Goal: Task Accomplishment & Management: Complete application form

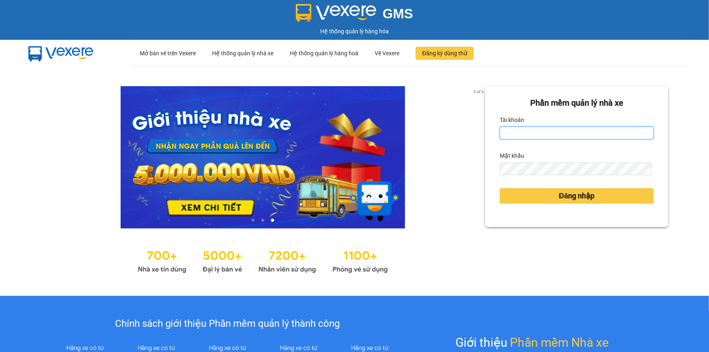
click at [557, 138] on input "Tài khoản" at bounding box center [577, 132] width 154 height 13
type input "khue123.quythao"
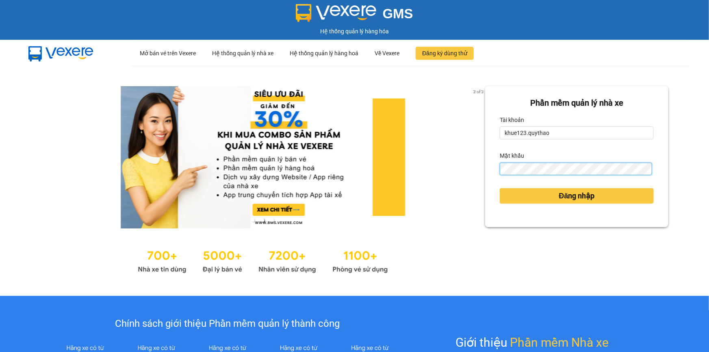
click at [500, 188] on button "Đăng nhập" at bounding box center [577, 195] width 154 height 15
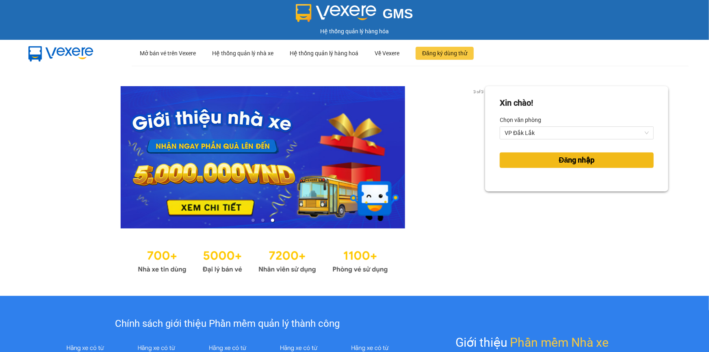
click at [546, 159] on button "Đăng nhập" at bounding box center [577, 159] width 154 height 15
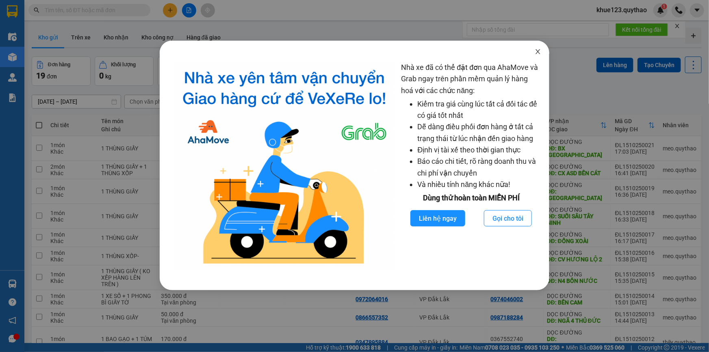
click at [540, 51] on icon "close" at bounding box center [538, 51] width 7 height 7
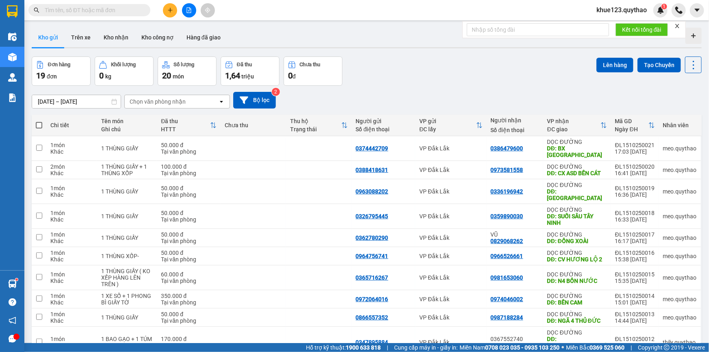
click at [166, 5] on button at bounding box center [170, 10] width 14 height 14
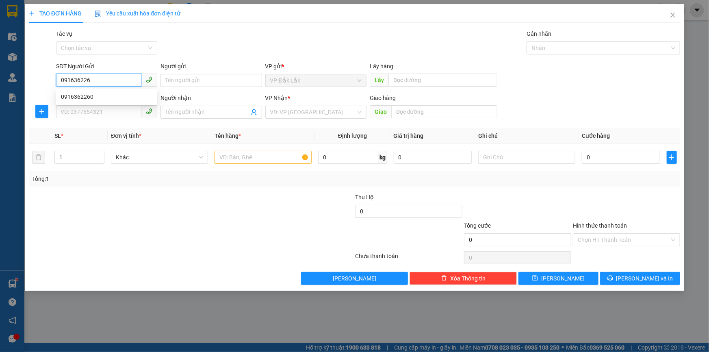
type input "0916362260"
click at [91, 97] on div "0916362260" at bounding box center [106, 96] width 91 height 9
type input "0977330844"
type input "0916362260"
click at [253, 156] on input "text" at bounding box center [263, 157] width 97 height 13
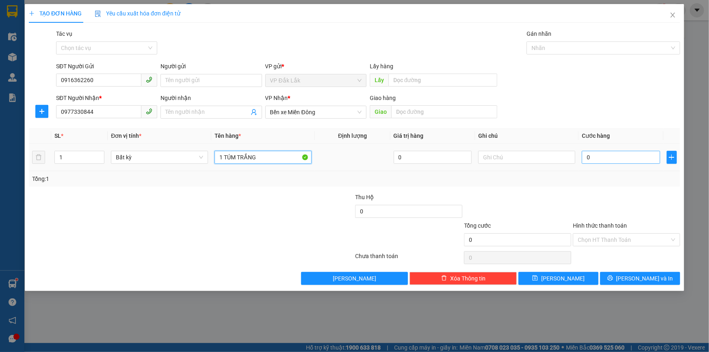
type input "1 TÚM TRẮNG"
click at [626, 158] on input "0" at bounding box center [621, 157] width 78 height 13
type input "5"
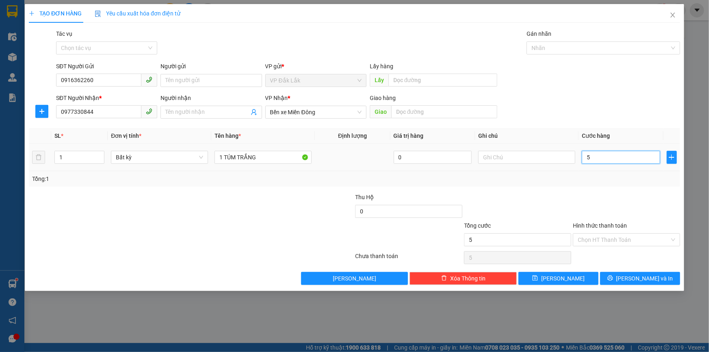
type input "50"
type input "500"
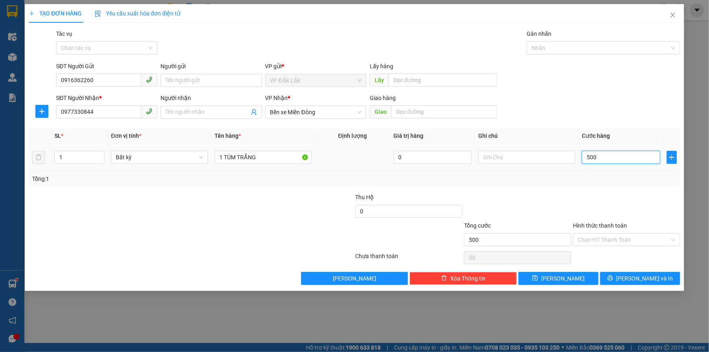
type input "500"
type input "5.000"
type input "50.000"
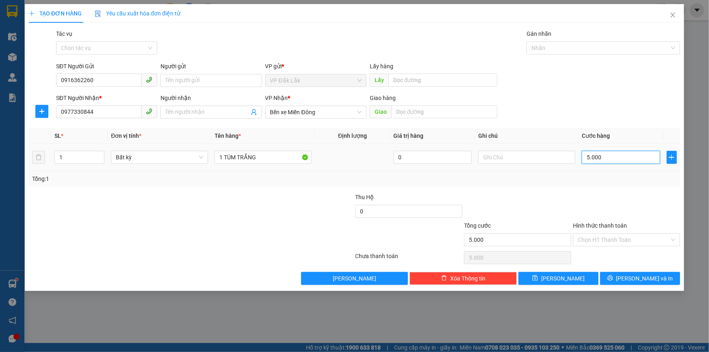
type input "50.000"
click at [603, 240] on input "Hình thức thanh toán" at bounding box center [624, 240] width 92 height 12
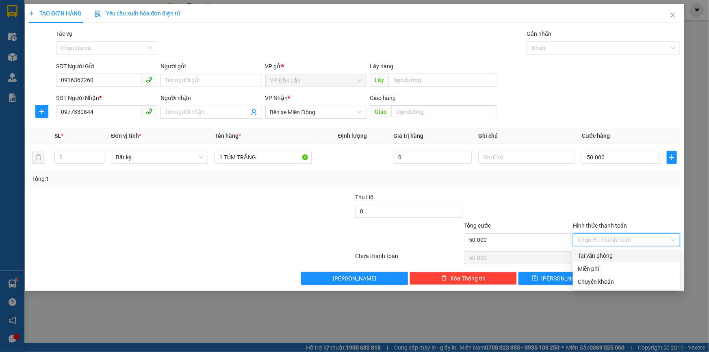
click at [593, 254] on div "Tại văn phòng" at bounding box center [627, 255] width 98 height 9
type input "0"
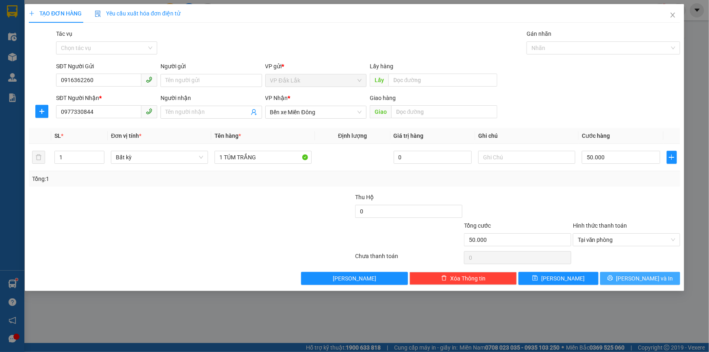
click at [613, 277] on icon "printer" at bounding box center [610, 278] width 6 height 6
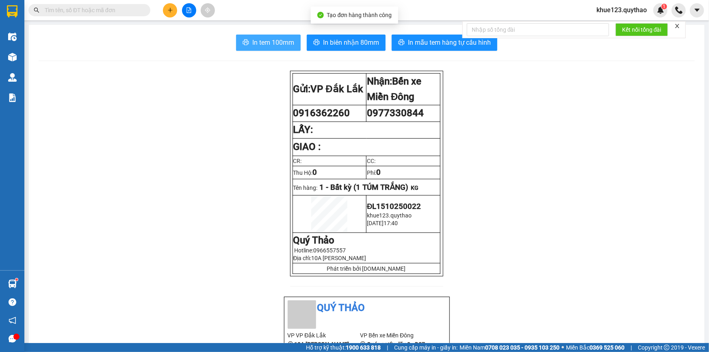
click at [262, 43] on span "In tem 100mm" at bounding box center [273, 42] width 42 height 10
